Goal: Information Seeking & Learning: Stay updated

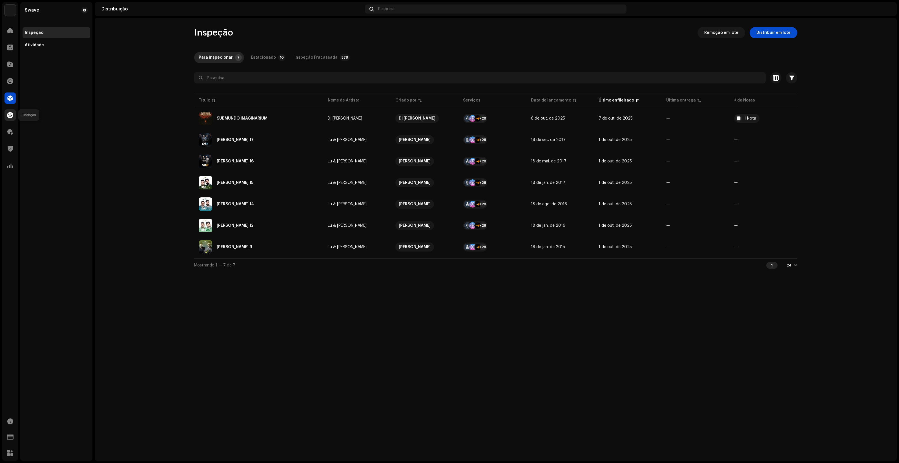
click at [13, 114] on span at bounding box center [10, 115] width 6 height 5
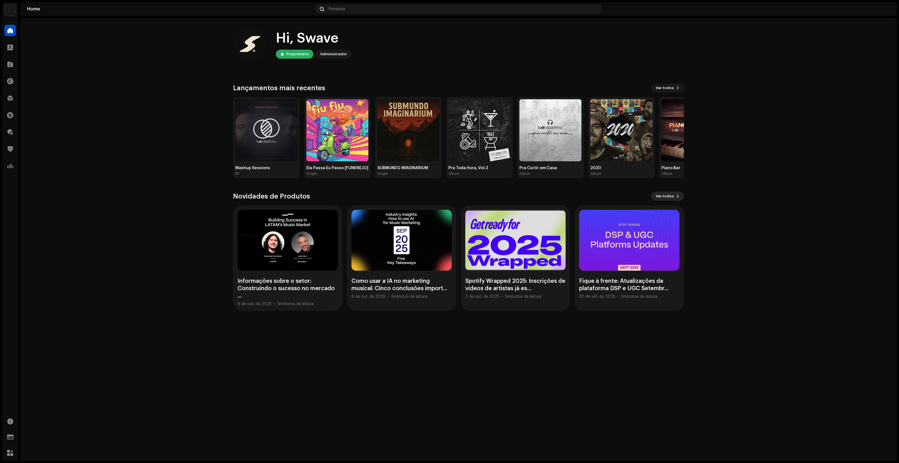
click at [668, 192] on span "Ver todos" at bounding box center [665, 195] width 18 height 11
